Goal: Book appointment/travel/reservation

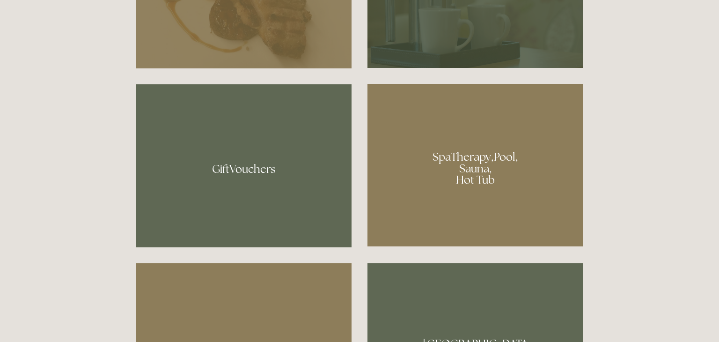
scroll to position [666, 0]
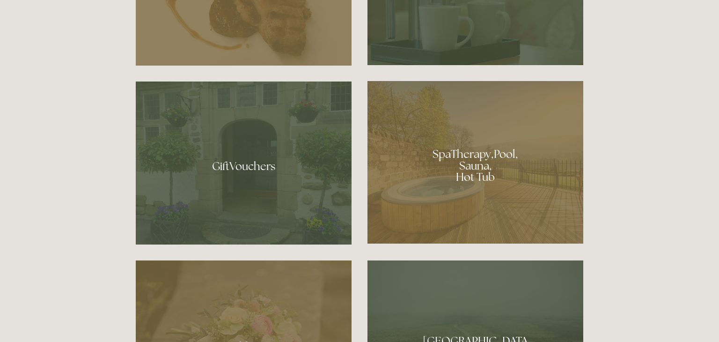
click at [479, 177] on div at bounding box center [476, 162] width 216 height 163
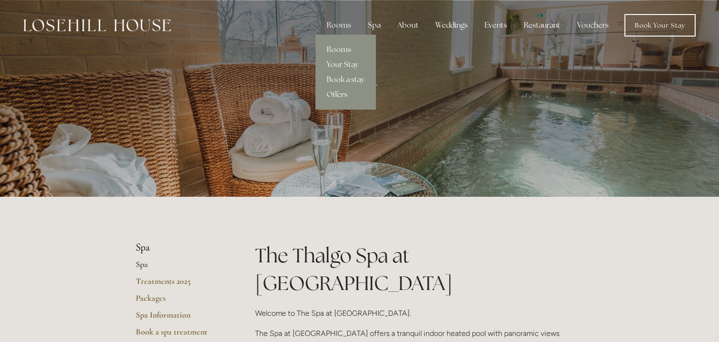
click at [340, 51] on link "Rooms" at bounding box center [346, 49] width 60 height 15
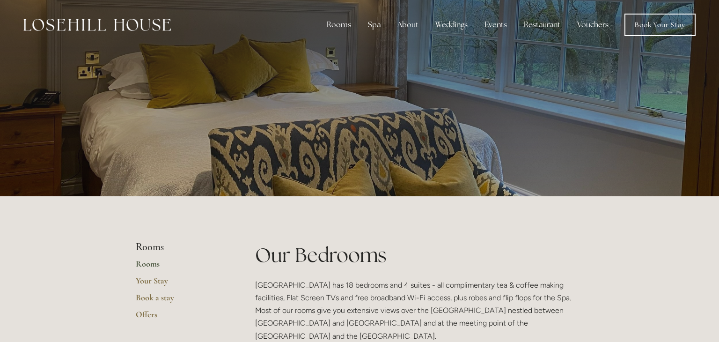
scroll to position [1, 0]
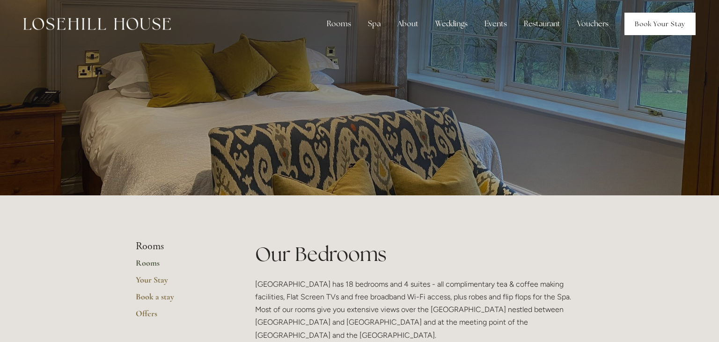
click at [672, 19] on link "Book Your Stay" at bounding box center [660, 24] width 71 height 22
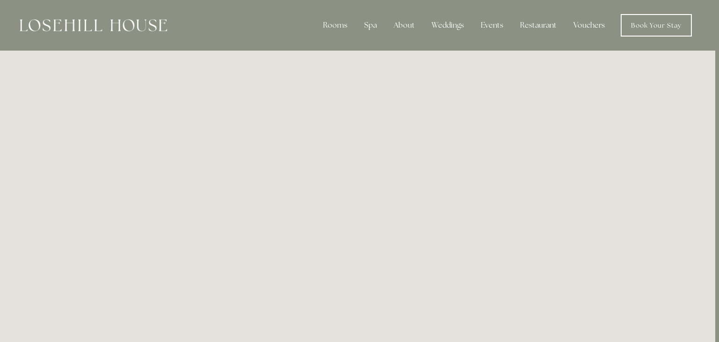
scroll to position [0, 5]
